Goal: Task Accomplishment & Management: Use online tool/utility

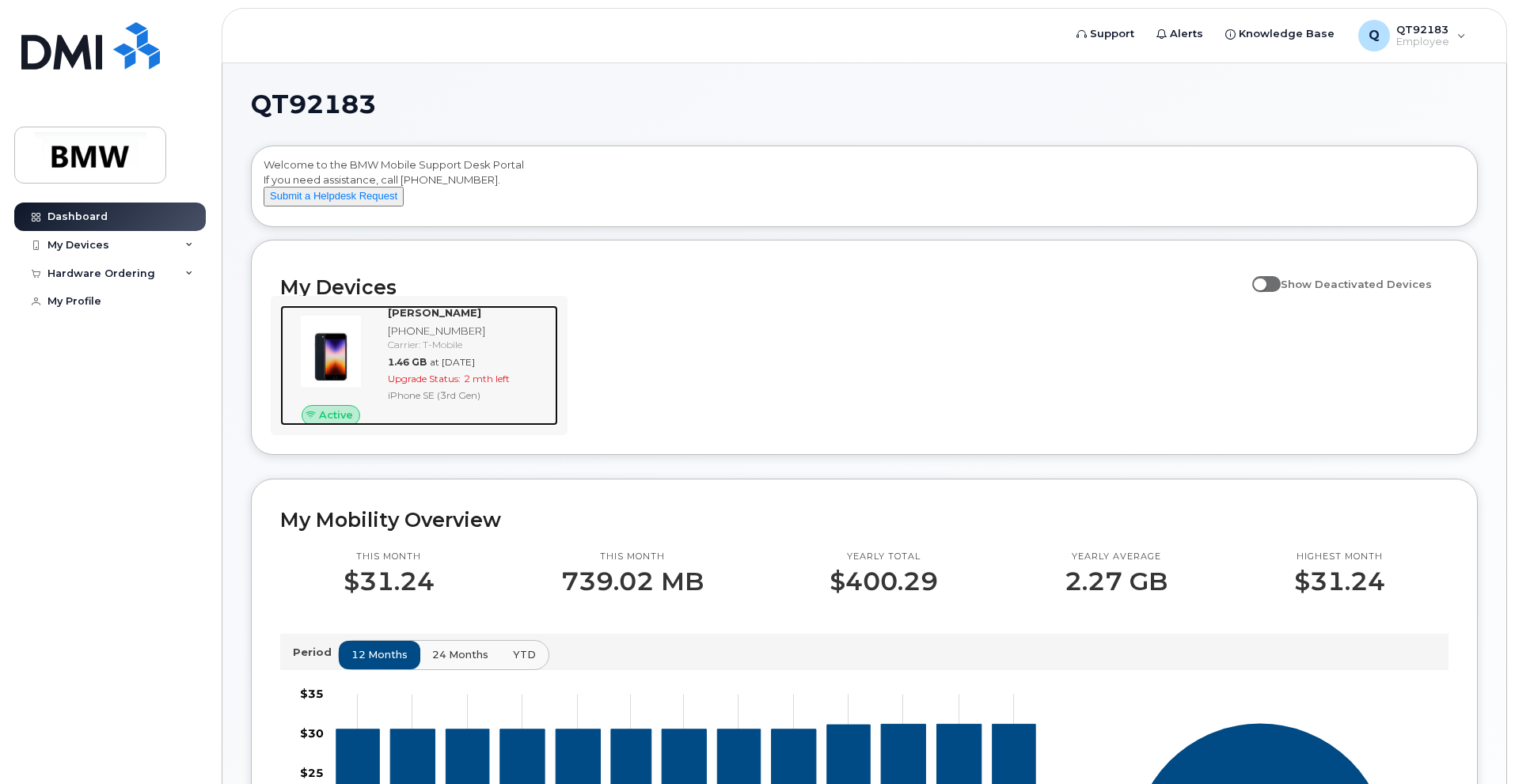
click at [472, 368] on span "at Sep 01, 2025" at bounding box center [452, 362] width 45 height 12
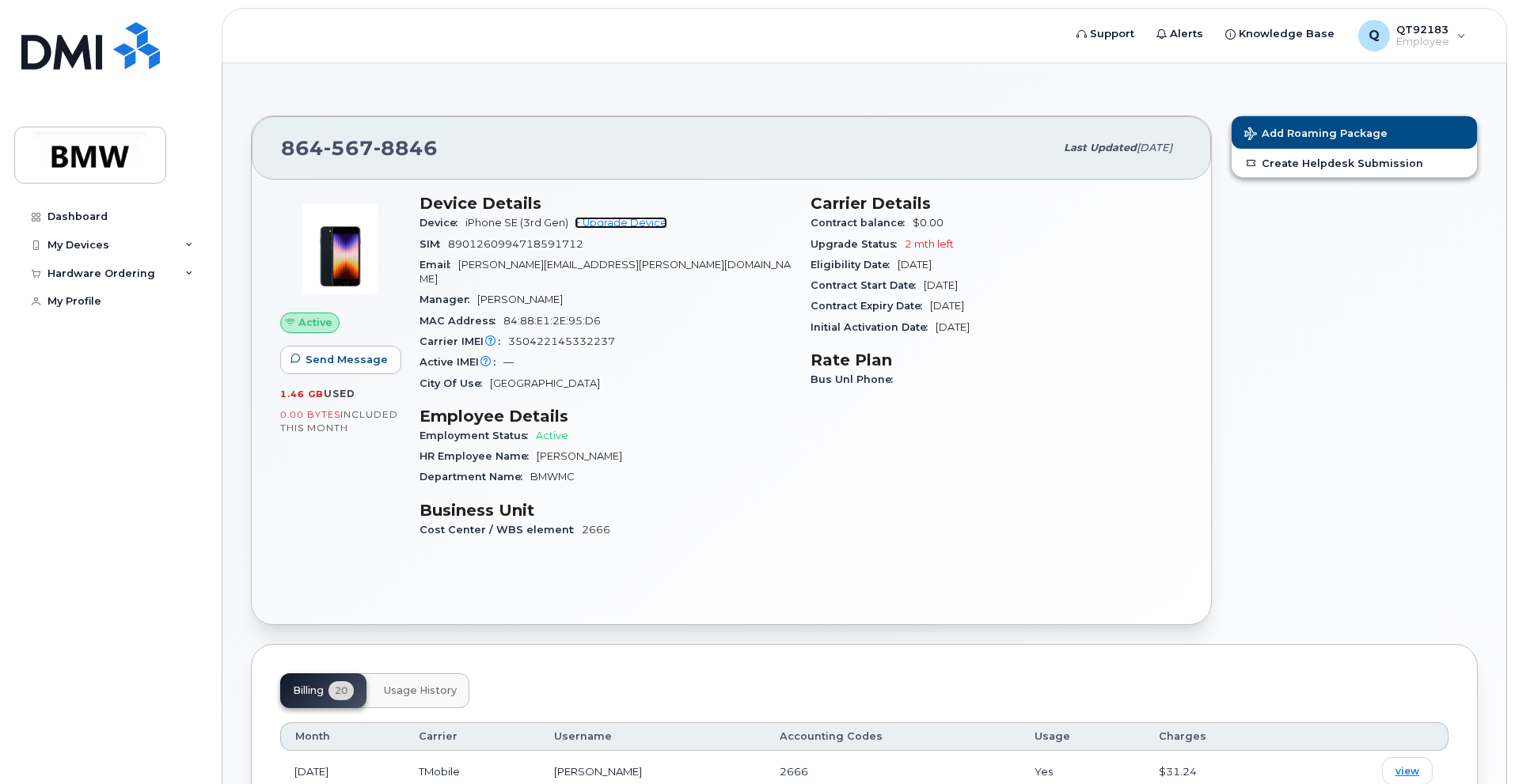
click at [598, 223] on link "+ Upgrade Device" at bounding box center [620, 222] width 92 height 12
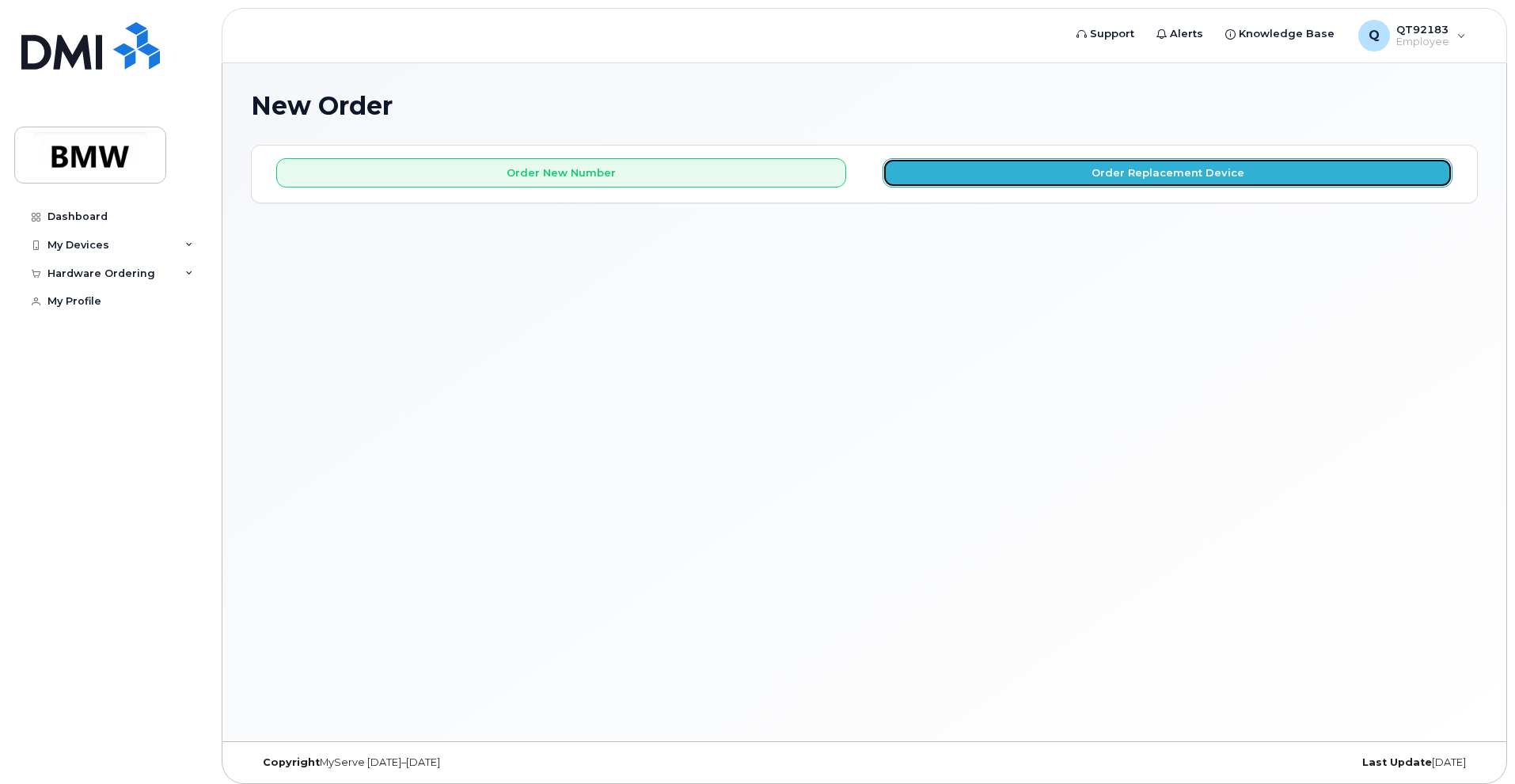
click at [1151, 164] on button "Order Replacement Device" at bounding box center [1168, 172] width 570 height 29
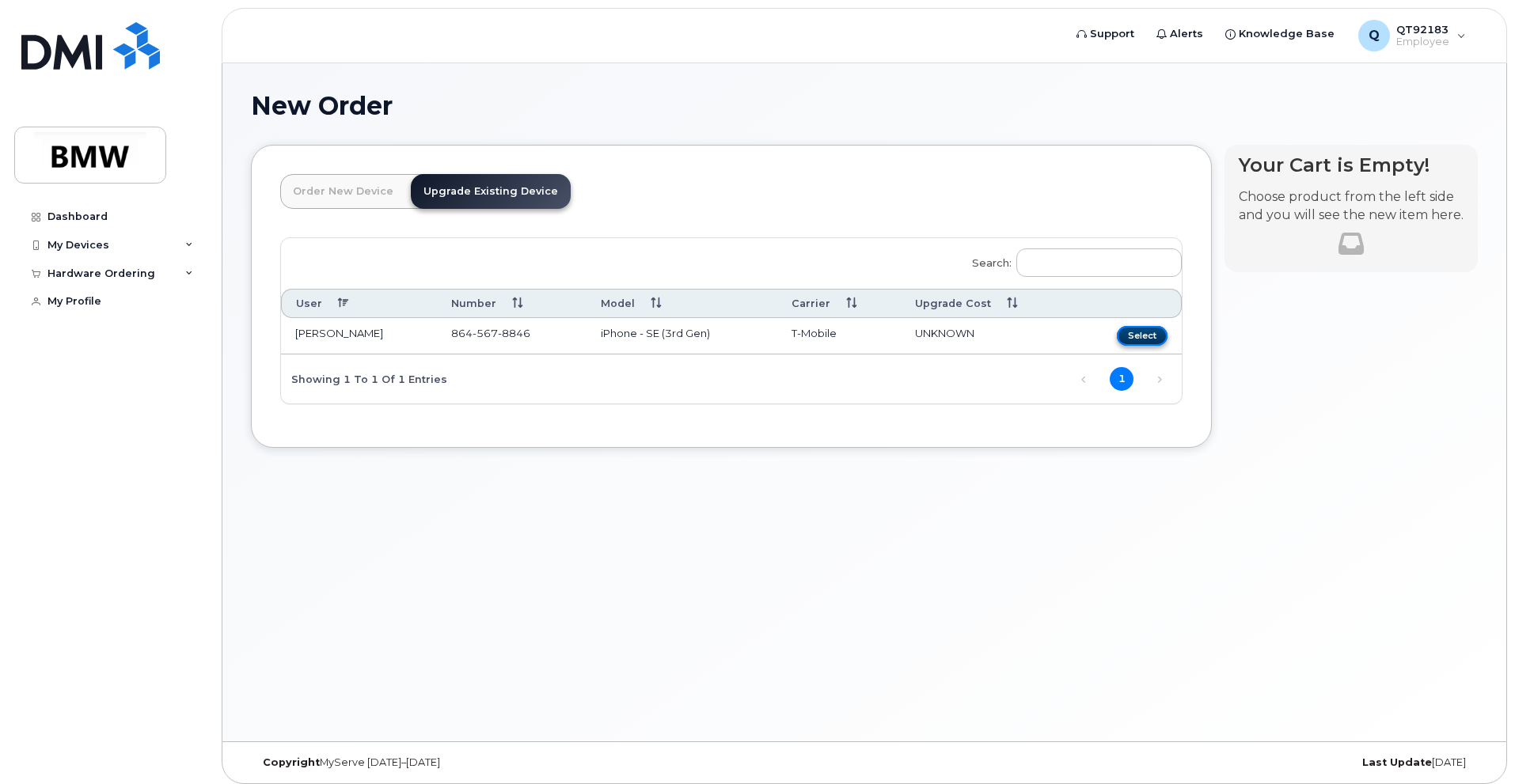
click at [1132, 337] on button "Select" at bounding box center [1142, 336] width 51 height 20
